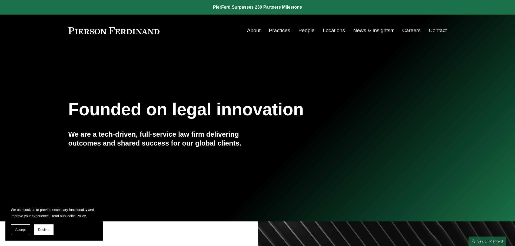
click at [305, 31] on link "People" at bounding box center [306, 30] width 16 height 10
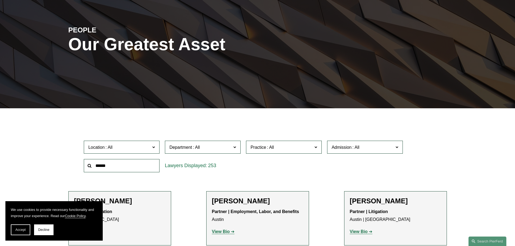
scroll to position [54, 0]
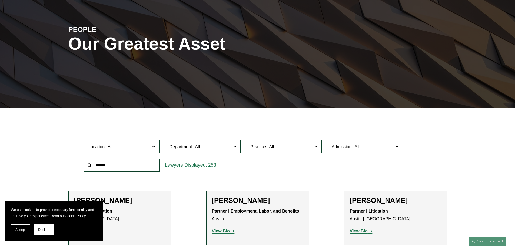
click at [235, 146] on span at bounding box center [234, 146] width 3 height 7
click at [0, 0] on link "Employment, Labor, and Benefits" at bounding box center [0, 0] width 0 height 0
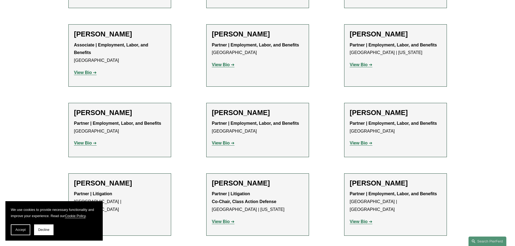
scroll to position [649, 0]
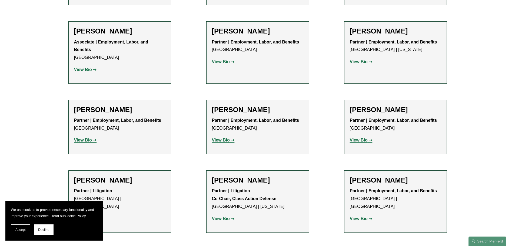
click at [83, 138] on strong "View Bio" at bounding box center [83, 140] width 18 height 5
